Goal: Find specific page/section: Find specific page/section

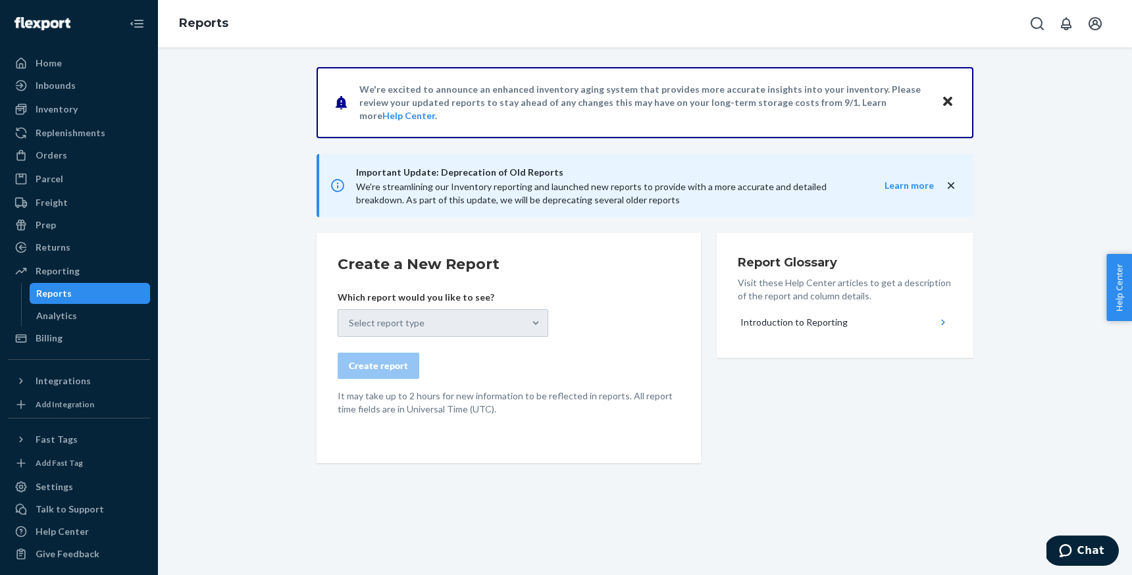
click at [382, 317] on div "Select report type" at bounding box center [443, 323] width 211 height 28
click at [461, 322] on div "Select report type" at bounding box center [443, 323] width 211 height 28
click at [955, 104] on button "Close" at bounding box center [947, 102] width 17 height 19
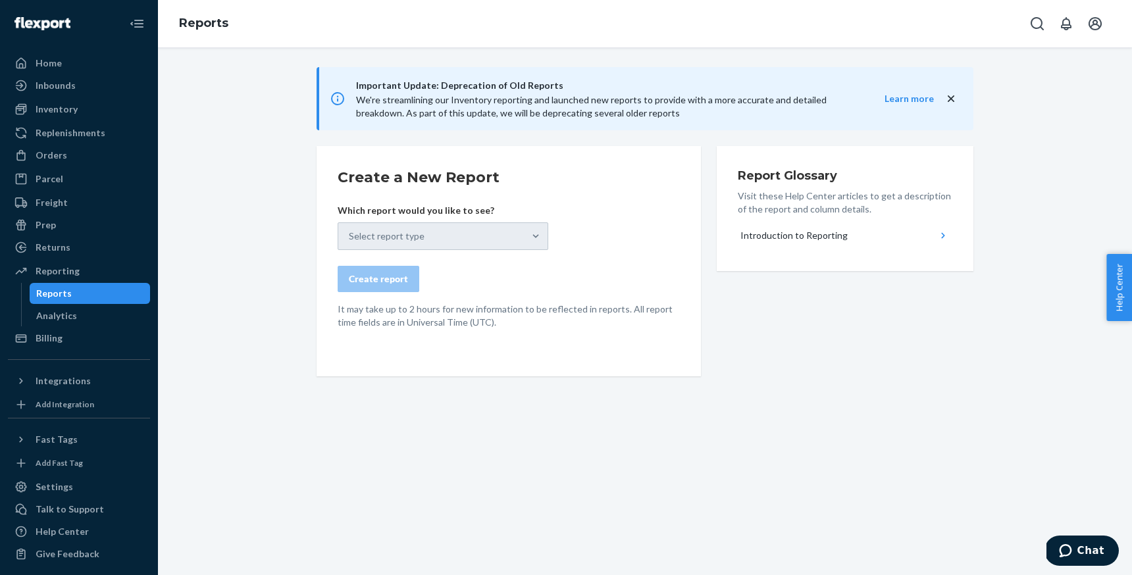
click at [515, 240] on div "Select report type" at bounding box center [443, 237] width 211 height 28
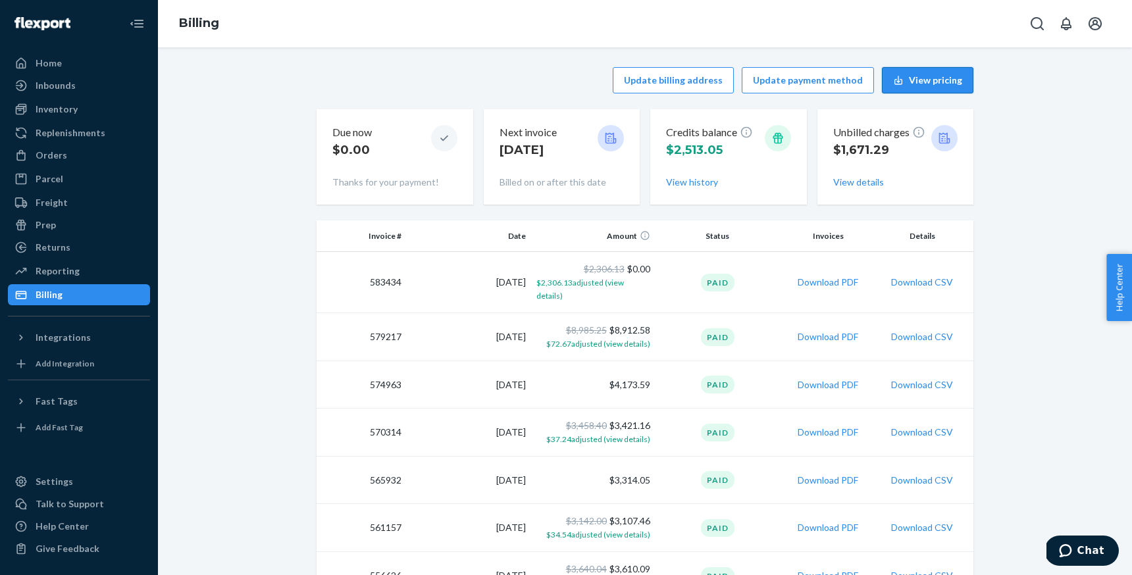
click at [920, 79] on button "View pricing" at bounding box center [928, 80] width 92 height 26
